Goal: Book appointment/travel/reservation

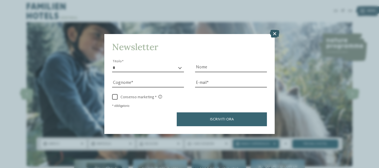
click at [272, 34] on icon at bounding box center [274, 34] width 9 height 8
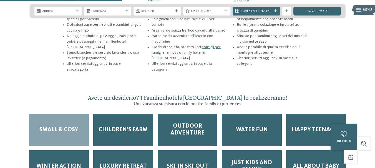
scroll to position [660, 0]
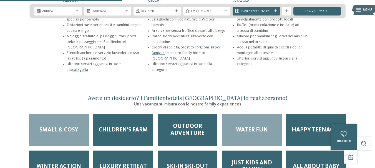
click at [247, 127] on span "Water Fun" at bounding box center [252, 130] width 32 height 7
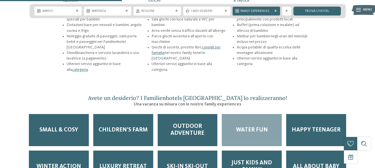
click at [247, 127] on span "Water Fun" at bounding box center [252, 130] width 32 height 7
click at [254, 127] on span "Water Fun" at bounding box center [252, 130] width 32 height 7
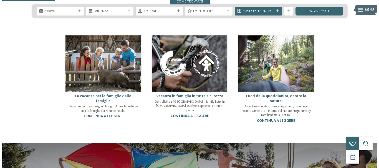
scroll to position [280, 0]
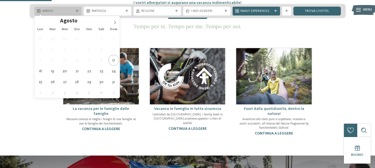
click at [76, 13] on div "Arrivo" at bounding box center [57, 11] width 47 height 9
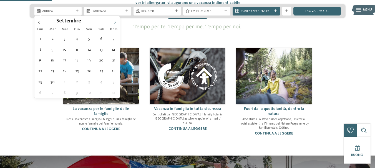
click at [115, 21] on icon at bounding box center [115, 23] width 2 height 4
type div "03.09.2025"
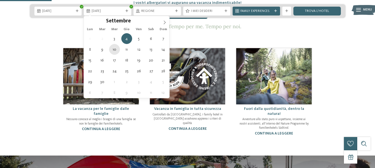
type div "10.09.2025"
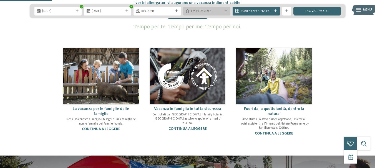
click at [205, 12] on span "I miei desideri" at bounding box center [207, 11] width 32 height 4
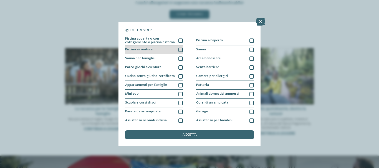
click at [180, 48] on div at bounding box center [180, 50] width 4 height 4
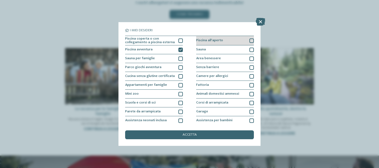
click at [250, 41] on div at bounding box center [252, 41] width 4 height 4
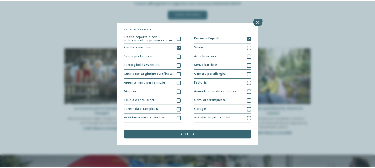
scroll to position [0, 0]
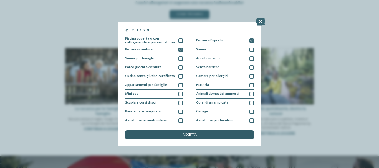
click at [188, 133] on span "accetta" at bounding box center [190, 135] width 14 height 4
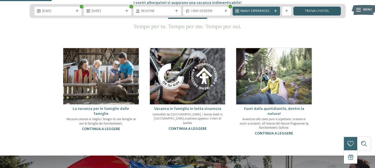
click at [317, 10] on link "trova l’hotel" at bounding box center [316, 11] width 47 height 9
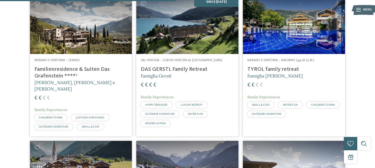
scroll to position [321, 0]
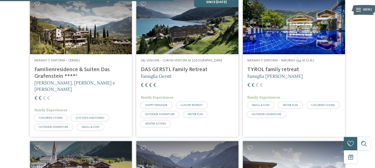
click at [61, 65] on div "Merano e dintorni – Cermes Familienresidence & Suiten Das Grafenstein ****ˢ Ale…" at bounding box center [81, 95] width 102 height 83
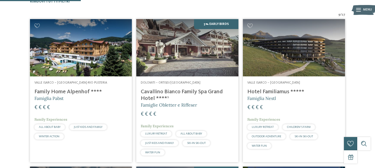
scroll to position [149, 0]
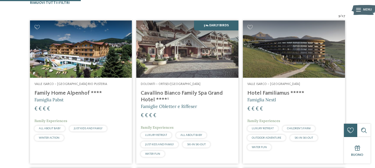
click at [53, 92] on h4 "Family Home Alpenhof ****" at bounding box center [80, 93] width 93 height 7
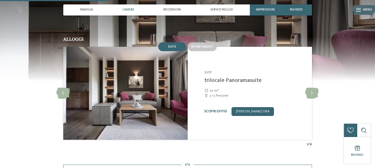
scroll to position [416, 0]
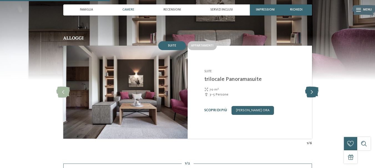
click at [313, 87] on icon at bounding box center [312, 92] width 14 height 11
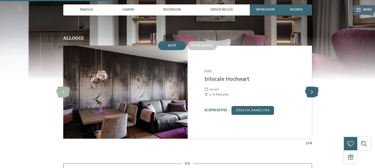
click at [313, 87] on icon at bounding box center [312, 92] width 14 height 11
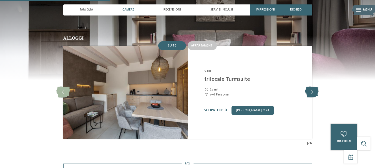
click at [313, 87] on icon at bounding box center [312, 92] width 14 height 11
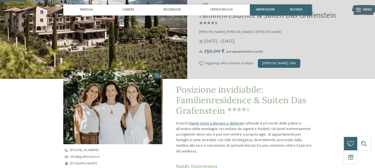
scroll to position [101, 0]
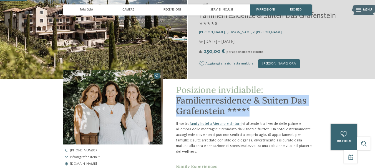
drag, startPoint x: 176, startPoint y: 100, endPoint x: 250, endPoint y: 110, distance: 74.0
click at [250, 110] on h1 "Posizione invidiabile: Familienresidence & Suiten Das Grafenstein ****ˢ" at bounding box center [244, 101] width 136 height 32
copy span "Familienresidence & Suiten Das Grafenstein ****ˢ"
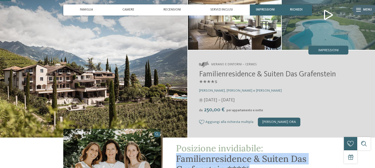
scroll to position [42, 0]
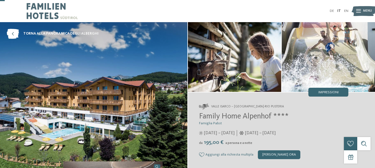
scroll to position [23, 0]
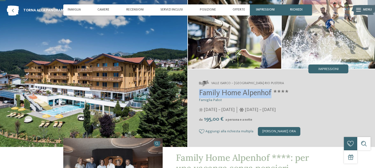
drag, startPoint x: 198, startPoint y: 93, endPoint x: 272, endPoint y: 92, distance: 73.3
click at [272, 92] on div "Valle Isarco – [GEOGRAPHIC_DATA]-Rio Pusteria Family Home Alpenhof **** Famigli…" at bounding box center [281, 108] width 187 height 78
click at [272, 92] on span "Family Home Alpenhof ****" at bounding box center [244, 94] width 90 height 8
copy span "Family Home [GEOGRAPHIC_DATA]"
drag, startPoint x: 271, startPoint y: 91, endPoint x: 199, endPoint y: 90, distance: 72.5
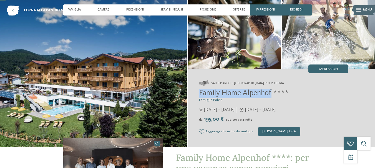
click at [199, 90] on span "Family Home Alpenhof ****" at bounding box center [244, 94] width 90 height 8
copy span "Family Home [GEOGRAPHIC_DATA]"
